Goal: Information Seeking & Learning: Learn about a topic

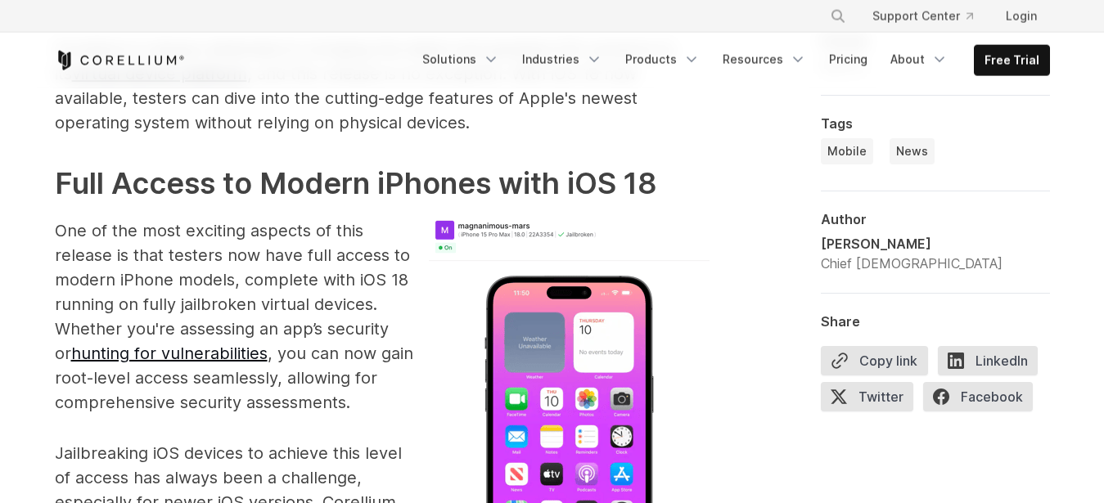
scroll to position [1135, 0]
click at [269, 277] on p "One of the most exciting aspects of this release is that testers now have full …" at bounding box center [382, 317] width 655 height 196
click at [190, 278] on p "One of the most exciting aspects of this release is that testers now have full …" at bounding box center [382, 317] width 655 height 196
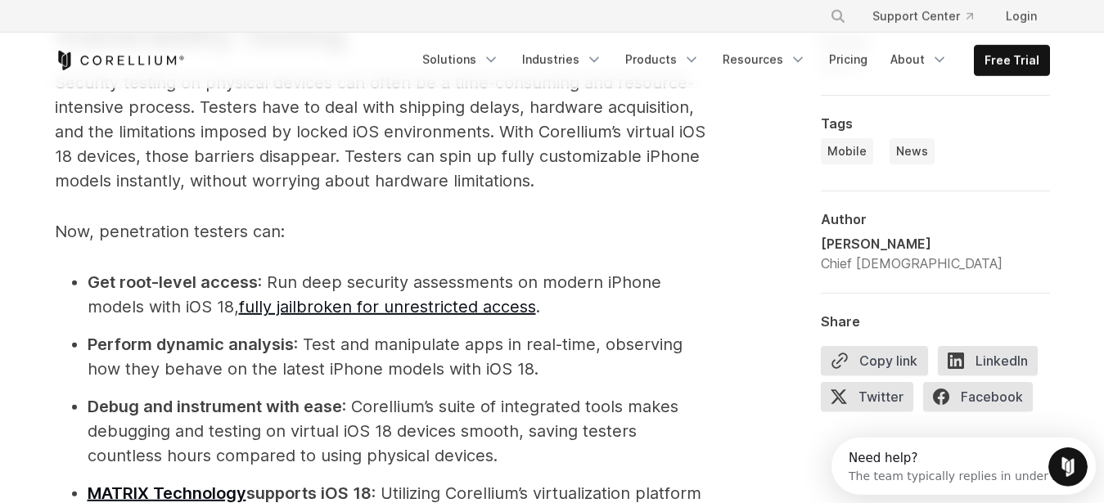
scroll to position [0, 0]
click at [271, 273] on li "Get root-level access : Run deep security assessments on modern iPhone models w…" at bounding box center [399, 294] width 622 height 49
click at [264, 273] on li "Get root-level access : Run deep security assessments on modern iPhone models w…" at bounding box center [399, 294] width 622 height 49
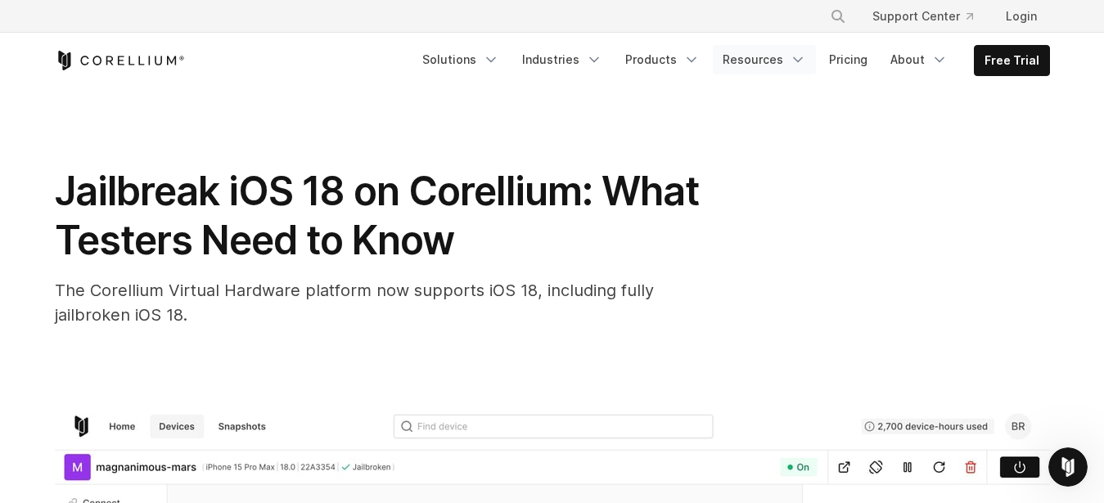
click at [781, 60] on link "Resources" at bounding box center [764, 59] width 103 height 29
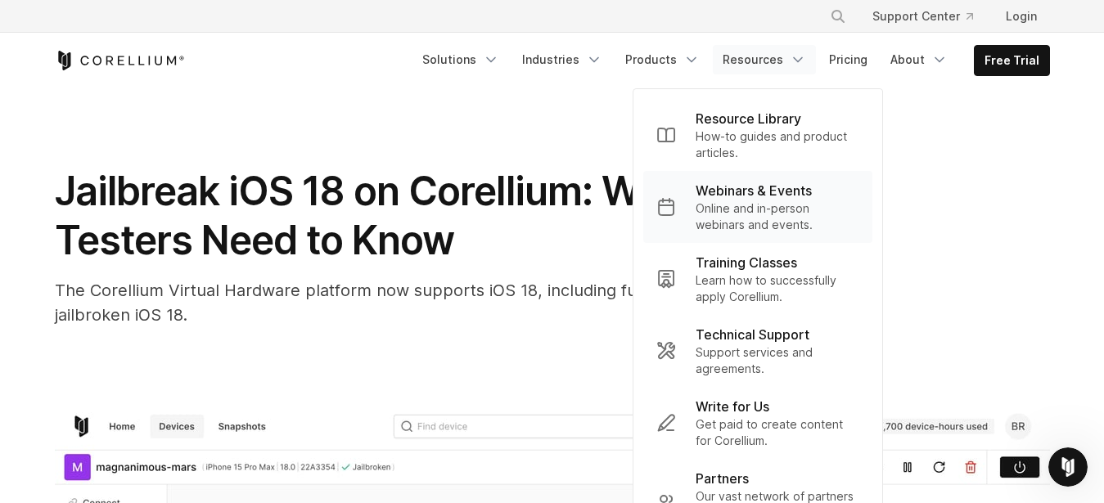
click at [768, 190] on p "Webinars & Events" at bounding box center [754, 191] width 116 height 20
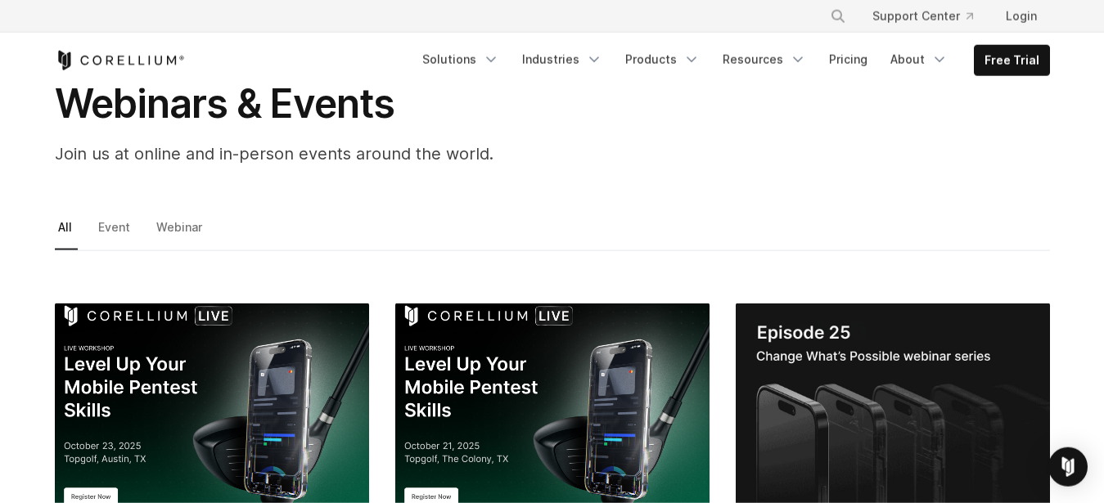
scroll to position [106, 0]
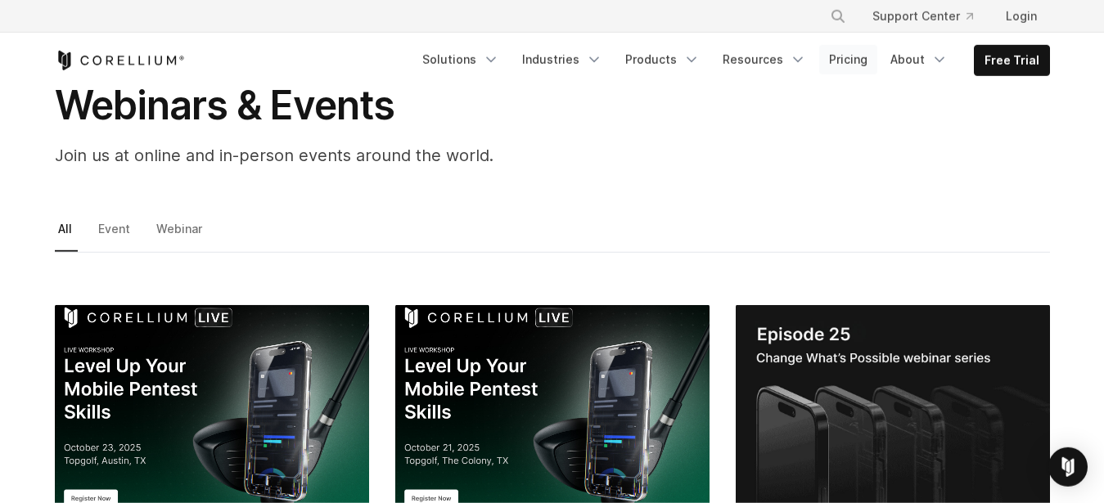
click at [845, 56] on link "Pricing" at bounding box center [848, 59] width 58 height 29
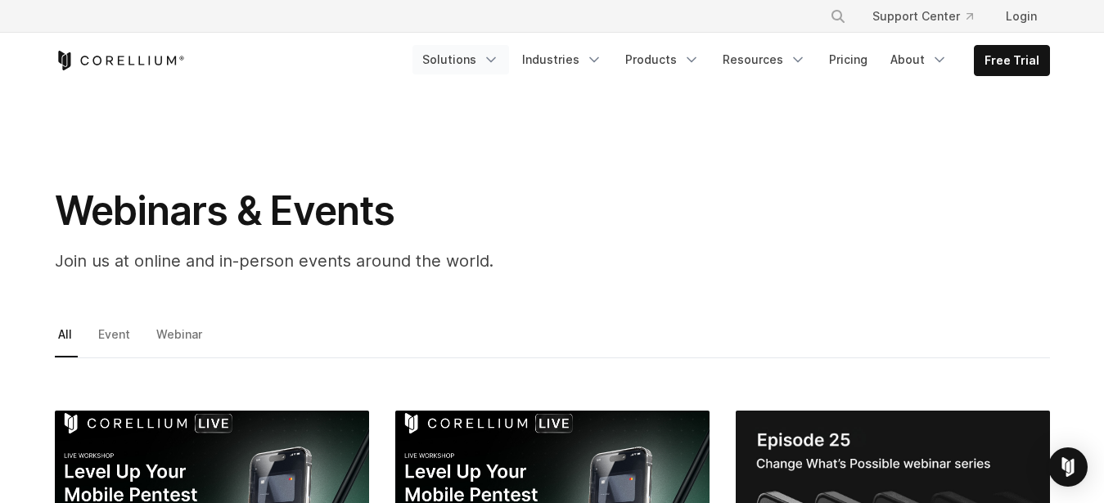
click at [498, 54] on icon "Navigation Menu" at bounding box center [491, 60] width 16 height 16
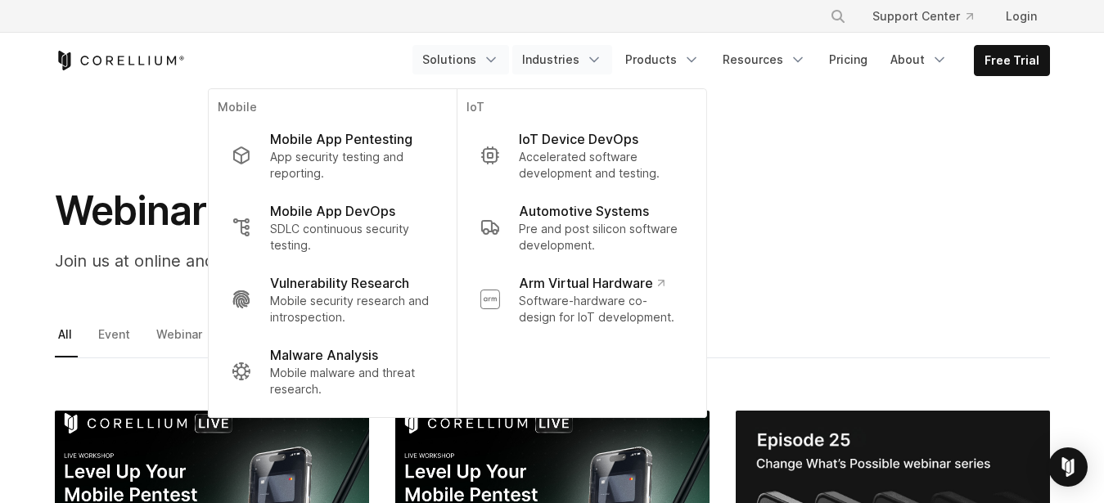
click at [565, 56] on link "Industries" at bounding box center [562, 59] width 100 height 29
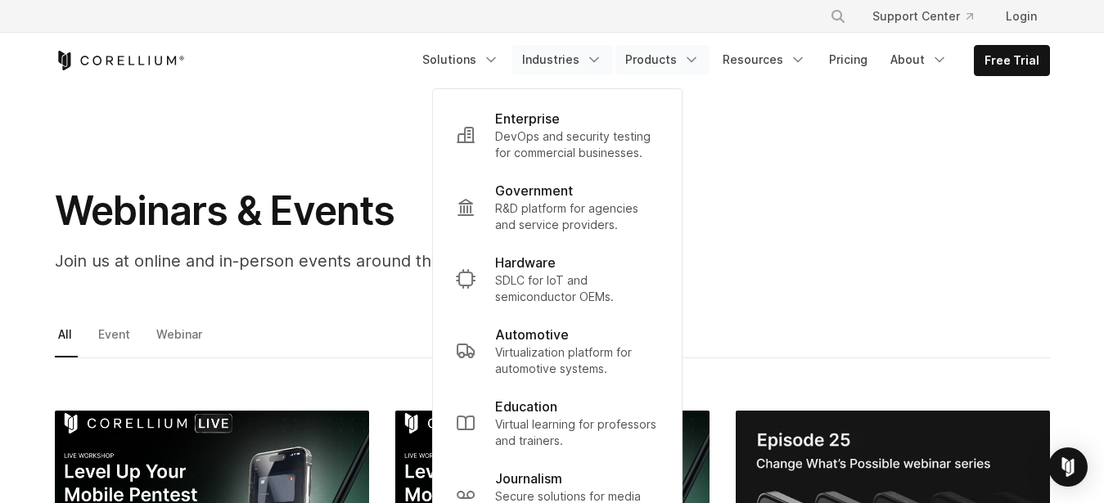
click at [674, 61] on link "Products" at bounding box center [663, 59] width 94 height 29
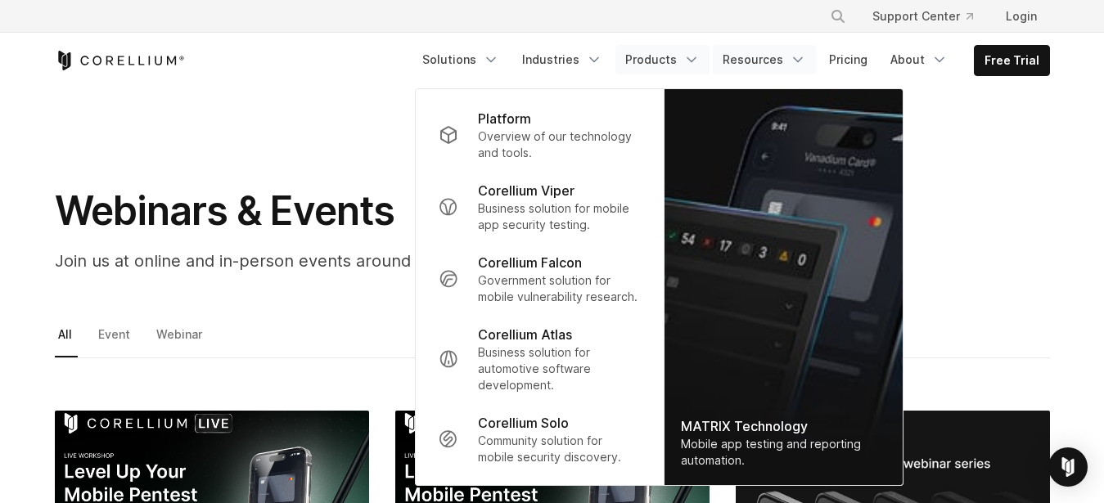
click at [765, 59] on link "Resources" at bounding box center [764, 59] width 103 height 29
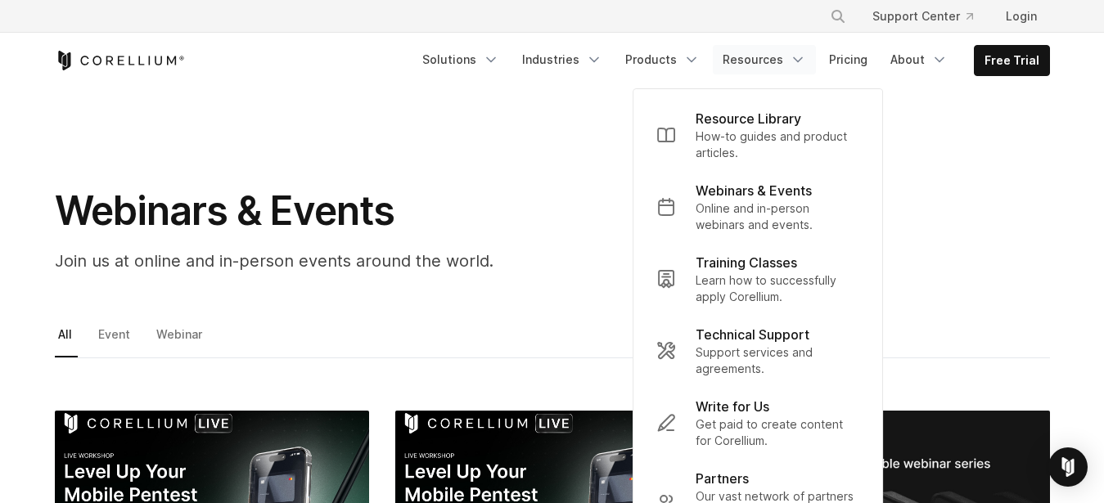
click at [1003, 117] on section "Webinars & Events Join us at online and in-person events around the world." at bounding box center [552, 187] width 1104 height 198
